Goal: Information Seeking & Learning: Check status

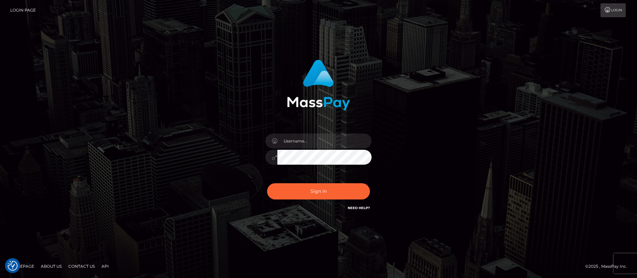
checkbox input "true"
click at [310, 143] on input "text" at bounding box center [324, 141] width 94 height 15
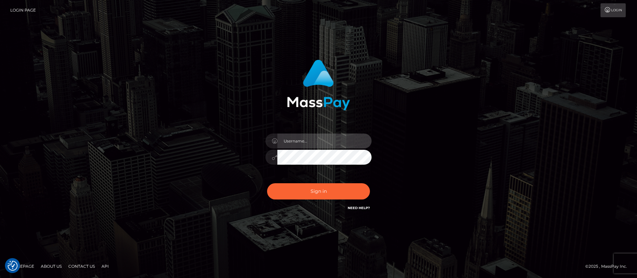
type input "APteam"
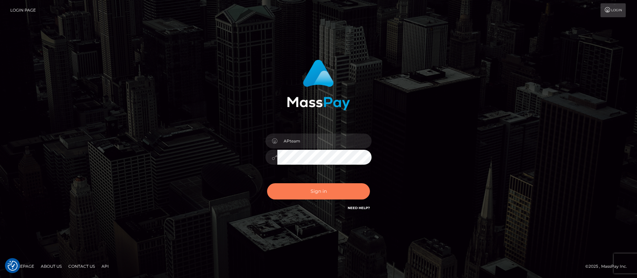
click at [320, 190] on button "Sign in" at bounding box center [318, 192] width 103 height 16
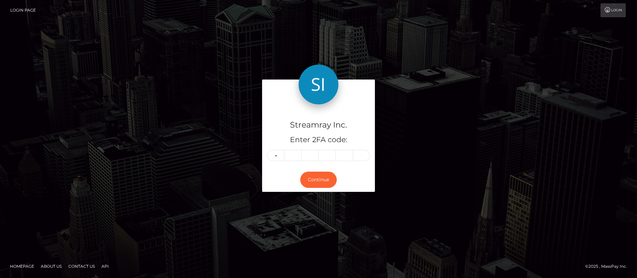
type input "7"
type input "9"
type input "8"
type input "3"
type input "7"
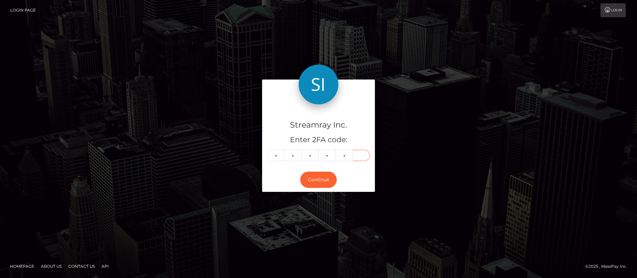
type input "6"
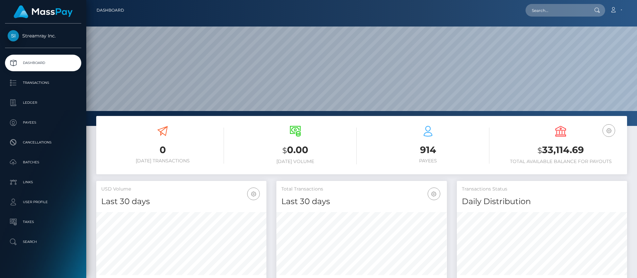
scroll to position [119, 171]
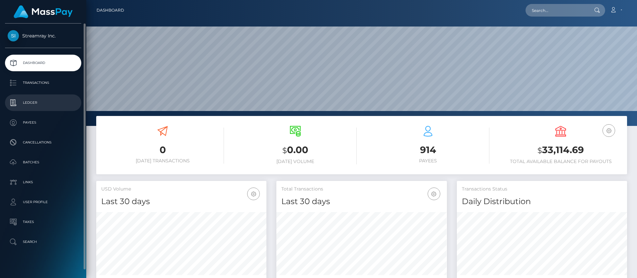
click at [34, 105] on p "Ledger" at bounding box center [43, 103] width 71 height 10
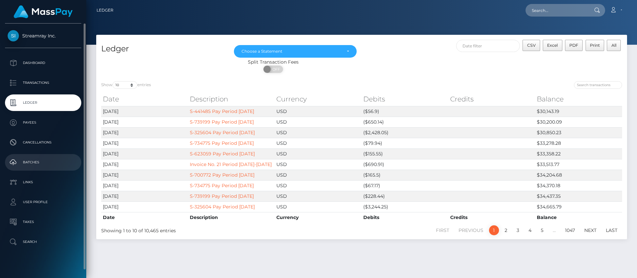
click at [39, 164] on p "Batches" at bounding box center [43, 163] width 71 height 10
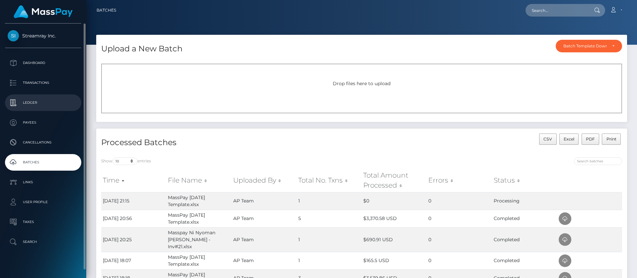
click at [35, 103] on p "Ledger" at bounding box center [43, 103] width 71 height 10
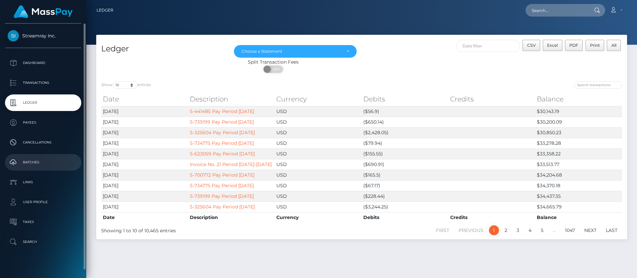
click at [28, 162] on p "Batches" at bounding box center [43, 163] width 71 height 10
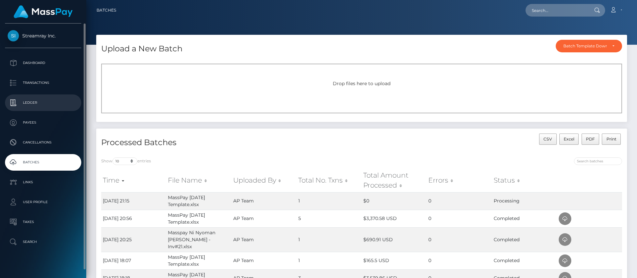
click at [28, 101] on p "Ledger" at bounding box center [43, 103] width 71 height 10
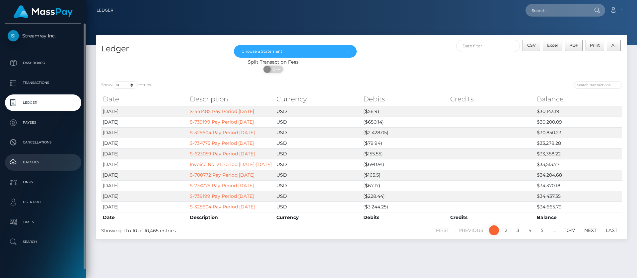
click at [35, 164] on p "Batches" at bounding box center [43, 163] width 71 height 10
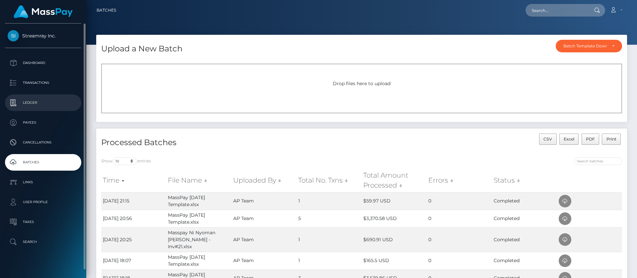
click at [33, 104] on p "Ledger" at bounding box center [43, 103] width 71 height 10
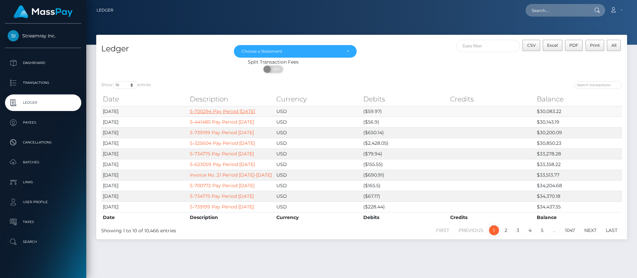
click at [240, 112] on link "S-700294 Pay Period 10/07/2025" at bounding box center [222, 112] width 65 height 6
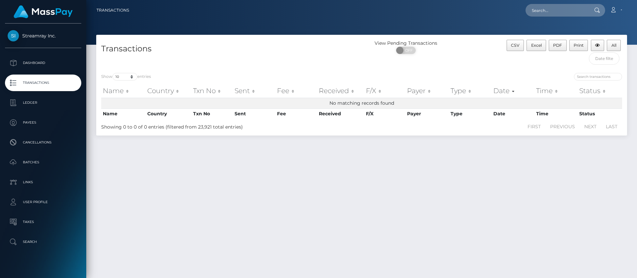
click at [466, 151] on div "Transactions View Pending Transactions ON OFF CSV Excel PDF Print All Show 10 2…" at bounding box center [361, 154] width 551 height 238
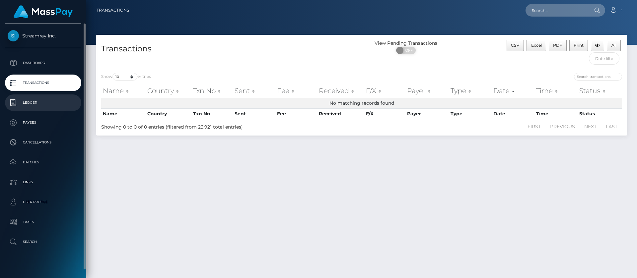
click at [32, 104] on p "Ledger" at bounding box center [43, 103] width 71 height 10
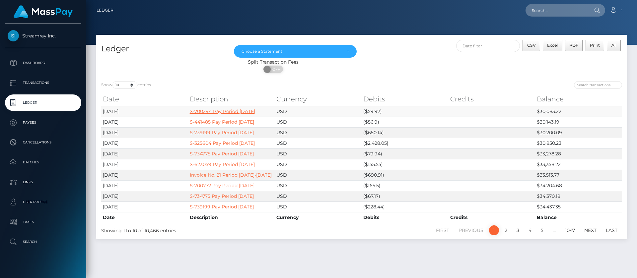
click at [232, 111] on link "S-700294 Pay Period 10/07/2025" at bounding box center [222, 112] width 65 height 6
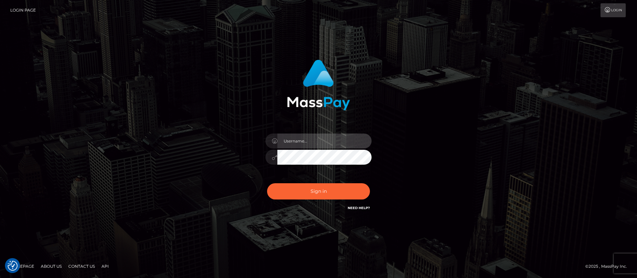
click at [326, 138] on input "text" at bounding box center [324, 141] width 94 height 15
type input "APteam"
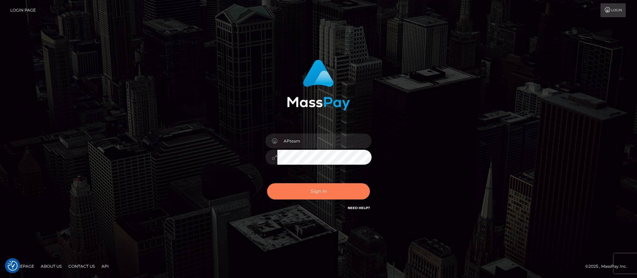
click at [319, 189] on button "Sign in" at bounding box center [318, 192] width 103 height 16
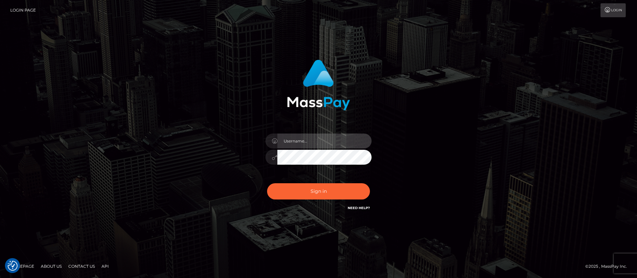
click at [310, 137] on input "text" at bounding box center [324, 141] width 94 height 15
type input "APteam"
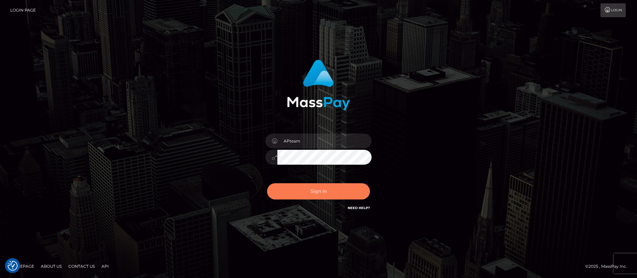
click at [315, 192] on button "Sign in" at bounding box center [318, 192] width 103 height 16
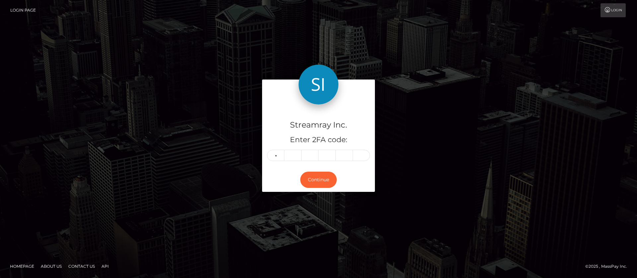
type input "5"
type input "7"
type input "2"
type input "6"
type input "1"
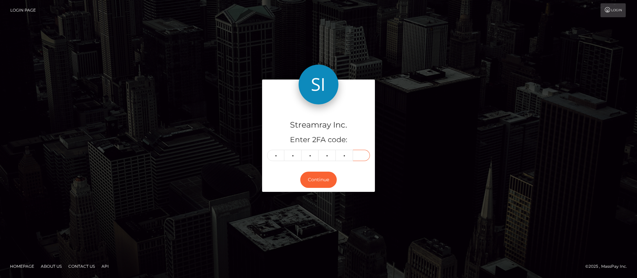
type input "5"
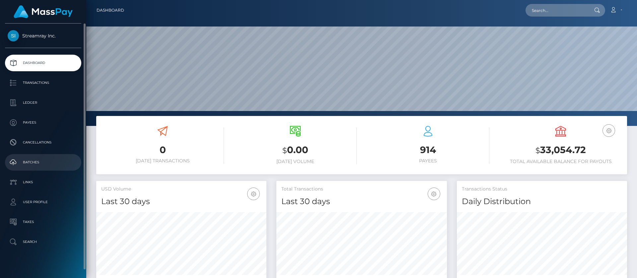
scroll to position [119, 171]
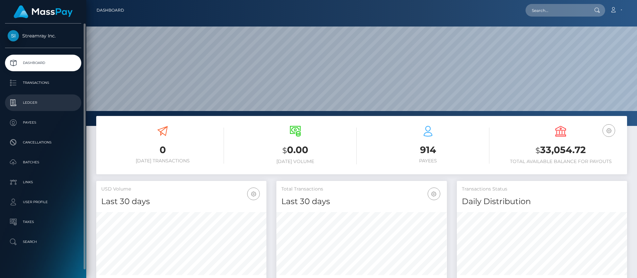
click at [33, 107] on p "Ledger" at bounding box center [43, 103] width 71 height 10
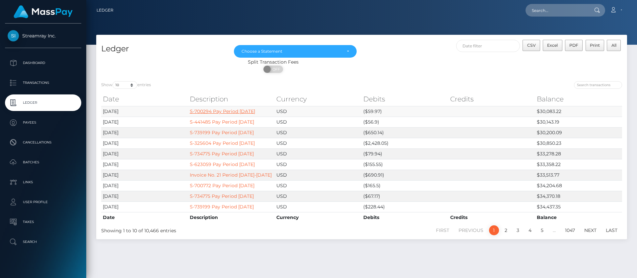
click at [239, 111] on link "S-700294 Pay Period 10/07/2025" at bounding box center [222, 112] width 65 height 6
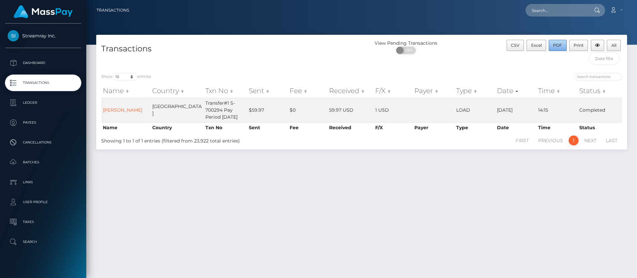
click at [558, 44] on span "PDF" at bounding box center [557, 45] width 9 height 5
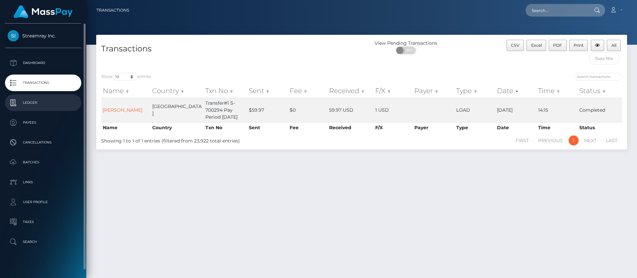
click at [31, 106] on p "Ledger" at bounding box center [43, 103] width 71 height 10
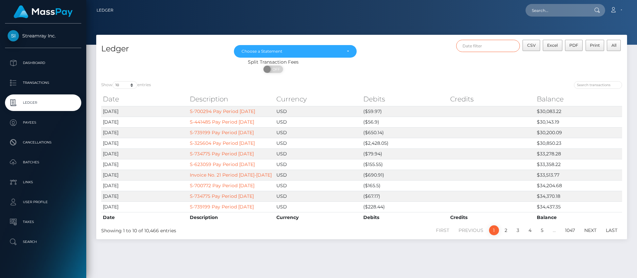
click at [489, 46] on input "text" at bounding box center [488, 46] width 64 height 12
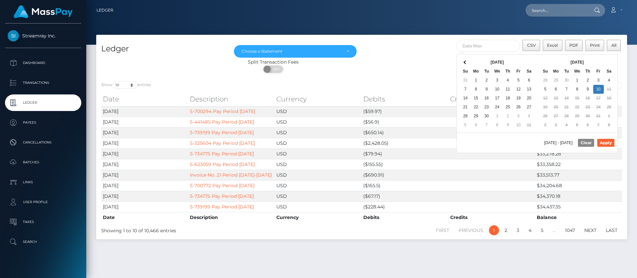
click at [600, 62] on th "Oct 2025" at bounding box center [577, 62] width 53 height 9
click at [610, 143] on button "Apply" at bounding box center [605, 143] width 17 height 8
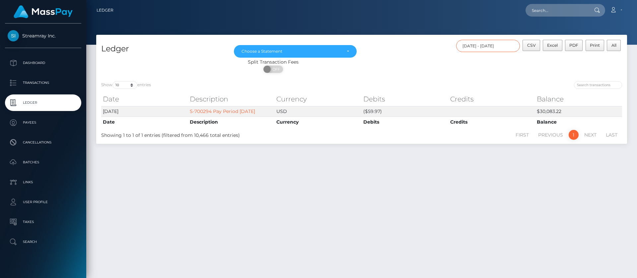
click at [513, 45] on input "10/06/2025 - 10/10/2025" at bounding box center [488, 46] width 64 height 12
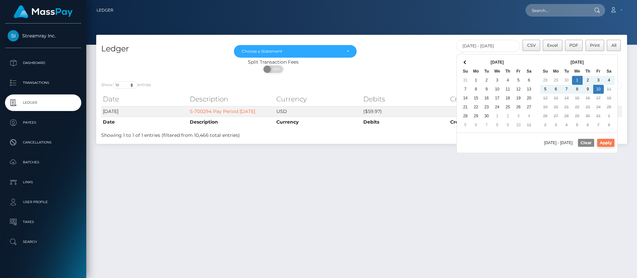
click at [605, 142] on button "Apply" at bounding box center [605, 143] width 17 height 8
type input "10/01/2025 - 10/10/2025"
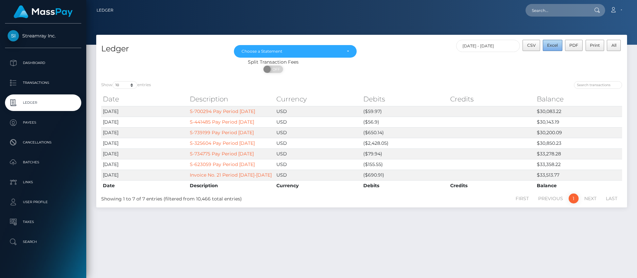
click at [553, 44] on span "Excel" at bounding box center [552, 45] width 11 height 5
click at [492, 74] on div "Split Transaction Fees ON OFF" at bounding box center [361, 68] width 531 height 18
click at [614, 12] on icon at bounding box center [613, 9] width 7 height 5
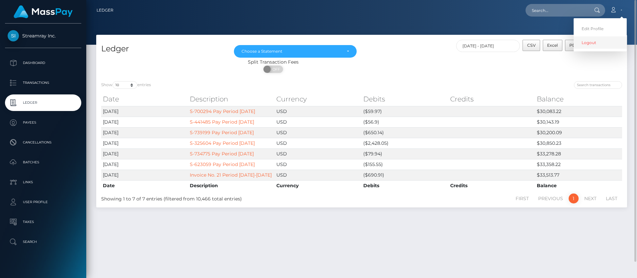
click at [583, 47] on link "Logout" at bounding box center [600, 43] width 53 height 12
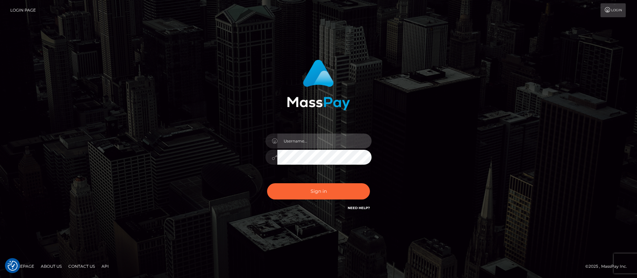
click at [318, 141] on input "text" at bounding box center [324, 141] width 94 height 15
type input "APteam.medley"
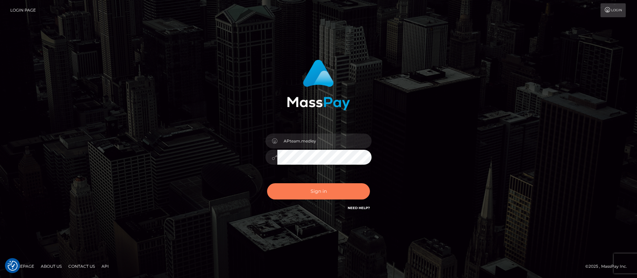
click at [320, 189] on button "Sign in" at bounding box center [318, 192] width 103 height 16
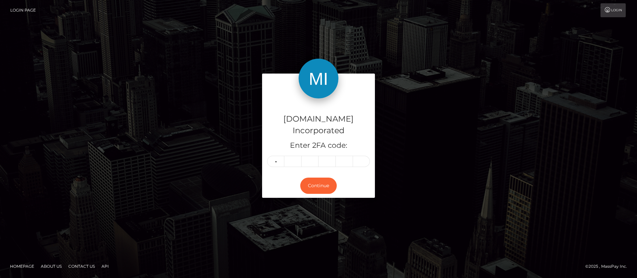
type input "6"
type input "3"
type input "4"
type input "5"
type input "3"
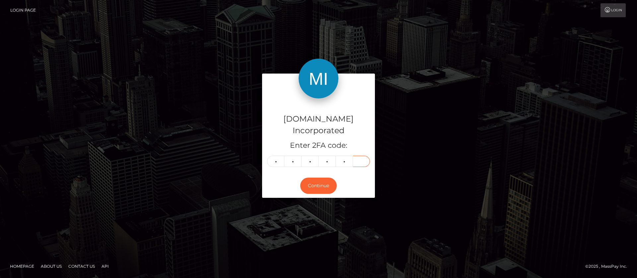
type input "2"
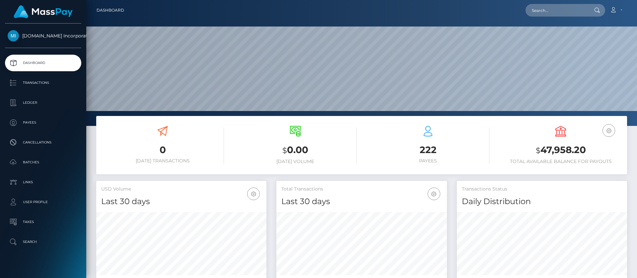
scroll to position [119, 171]
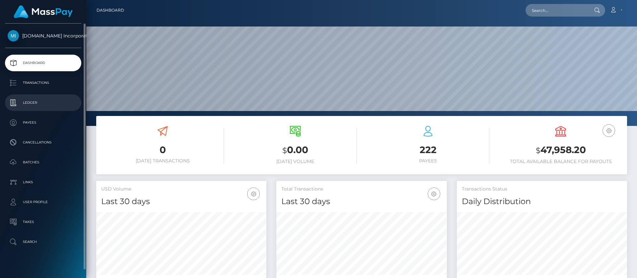
click at [35, 106] on p "Ledger" at bounding box center [43, 103] width 71 height 10
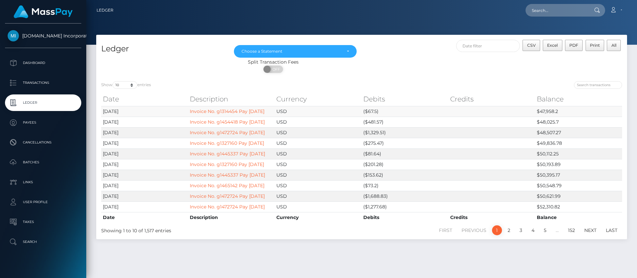
click at [546, 115] on td "$47,958.2" at bounding box center [578, 111] width 87 height 11
copy td "47,958.2"
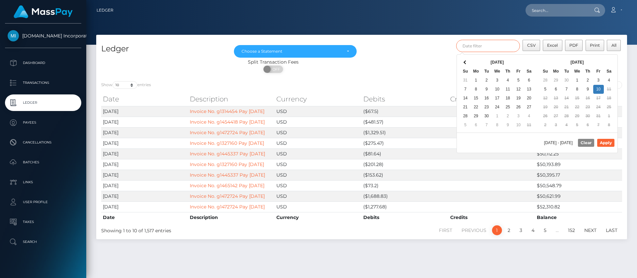
click at [498, 46] on input "text" at bounding box center [488, 46] width 64 height 12
click at [601, 62] on th "Oct 2025" at bounding box center [577, 62] width 53 height 9
click at [607, 141] on button "Apply" at bounding box center [605, 143] width 17 height 8
type input "10/01/2025 - 10/10/2025"
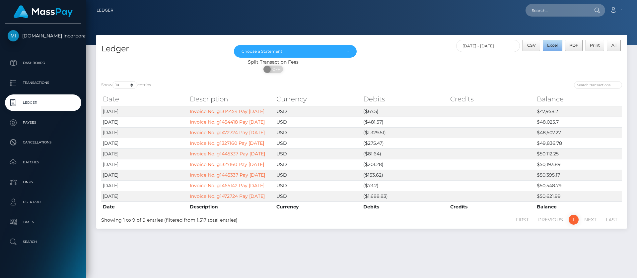
click at [553, 47] on span "Excel" at bounding box center [552, 45] width 11 height 5
click at [611, 12] on icon at bounding box center [613, 9] width 7 height 5
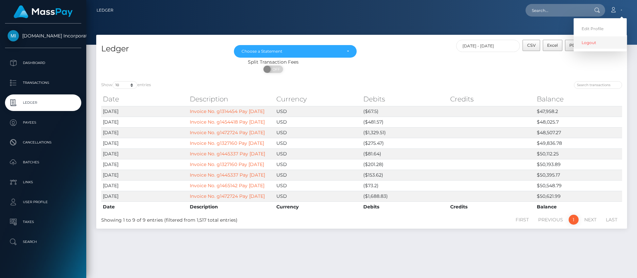
click at [587, 47] on link "Logout" at bounding box center [600, 43] width 53 height 12
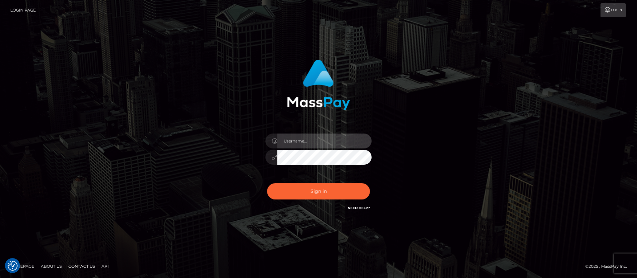
click at [311, 139] on input "text" at bounding box center [324, 141] width 94 height 15
type input "ap.wight"
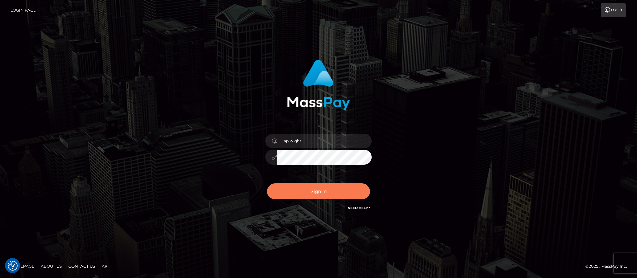
click at [303, 189] on button "Sign in" at bounding box center [318, 192] width 103 height 16
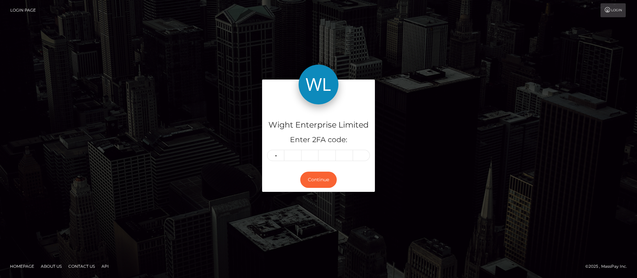
type input "8"
type input "3"
type input "8"
type input "9"
type input "4"
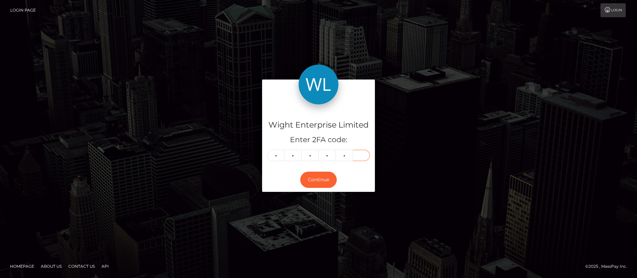
type input "2"
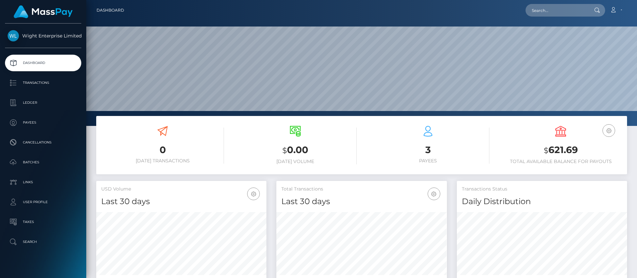
scroll to position [119, 171]
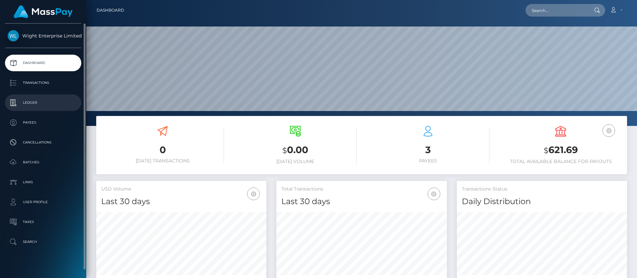
click at [33, 103] on p "Ledger" at bounding box center [43, 103] width 71 height 10
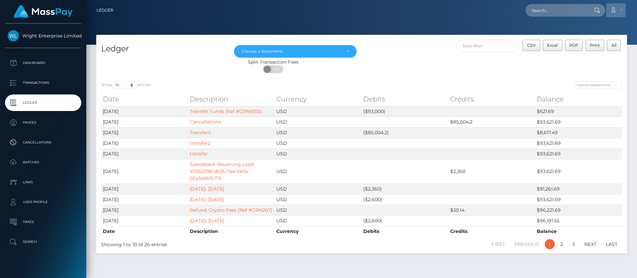
click at [610, 12] on icon at bounding box center [613, 9] width 7 height 5
click at [586, 43] on link "Logout" at bounding box center [600, 43] width 53 height 12
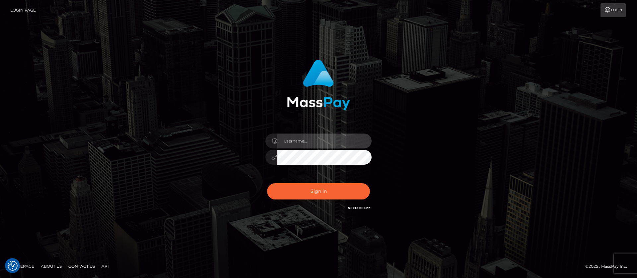
click at [305, 138] on input "text" at bounding box center [324, 141] width 94 height 15
type input "ap.vent"
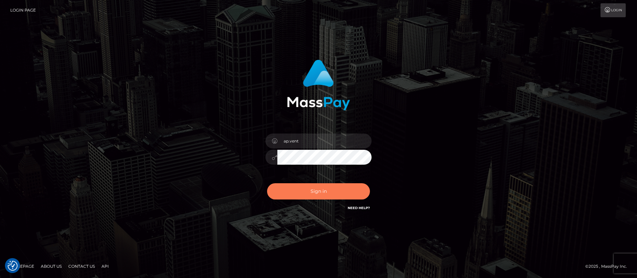
click at [315, 189] on button "Sign in" at bounding box center [318, 192] width 103 height 16
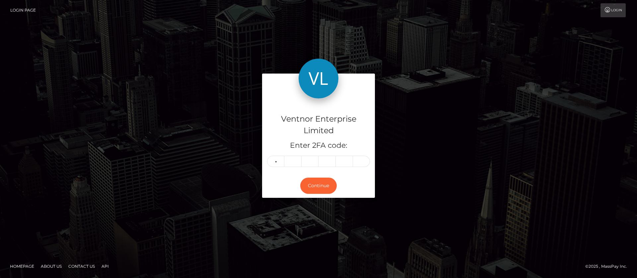
type input "0"
type input "6"
type input "2"
type input "3"
type input "5"
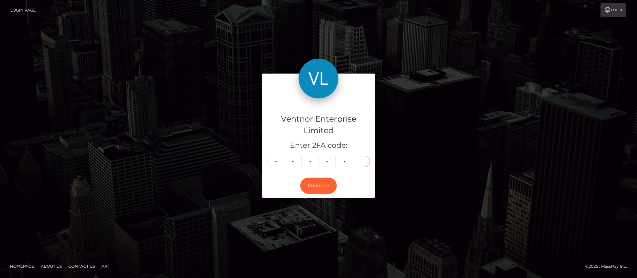
type input "7"
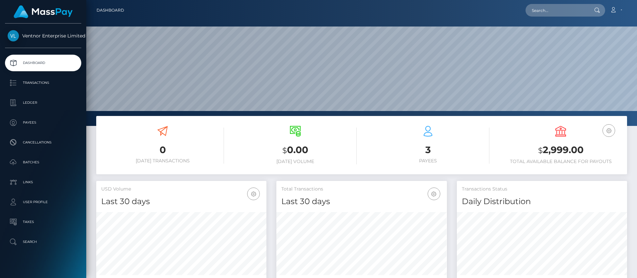
scroll to position [119, 171]
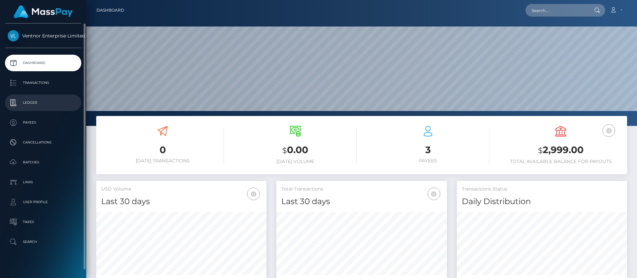
click at [32, 104] on p "Ledger" at bounding box center [43, 103] width 71 height 10
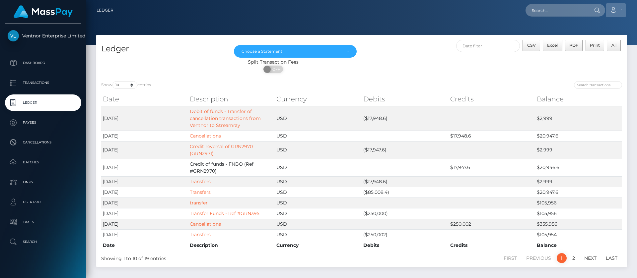
click at [614, 9] on icon at bounding box center [613, 9] width 7 height 5
click at [590, 43] on link "Logout" at bounding box center [600, 43] width 53 height 12
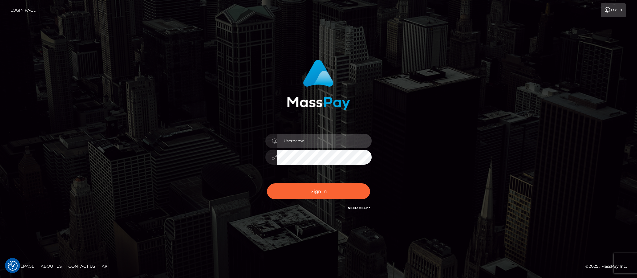
click at [316, 138] on input "text" at bounding box center [324, 141] width 94 height 15
type input "ap.mb"
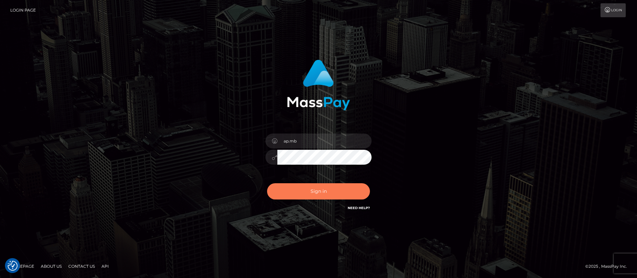
click at [322, 194] on button "Sign in" at bounding box center [318, 192] width 103 height 16
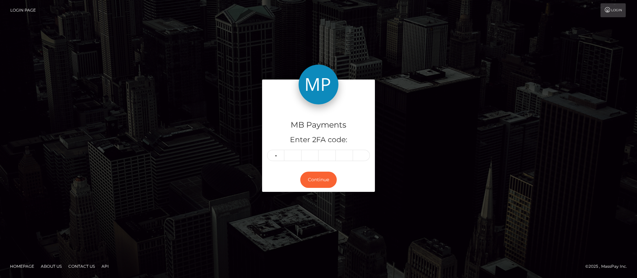
type input "2"
type input "7"
type input "8"
type input "6"
type input "1"
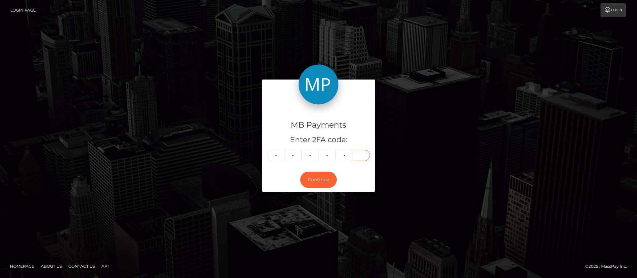
type input "1"
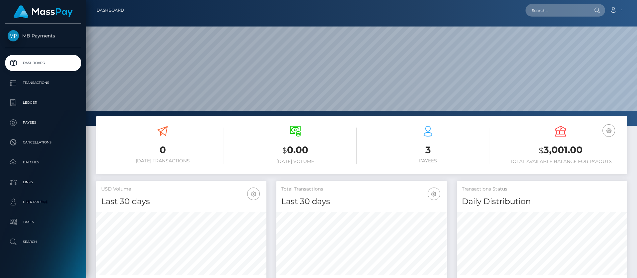
scroll to position [119, 171]
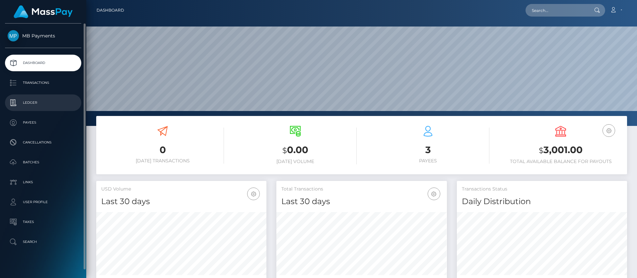
click at [36, 102] on p "Ledger" at bounding box center [43, 103] width 71 height 10
